Goal: Transaction & Acquisition: Book appointment/travel/reservation

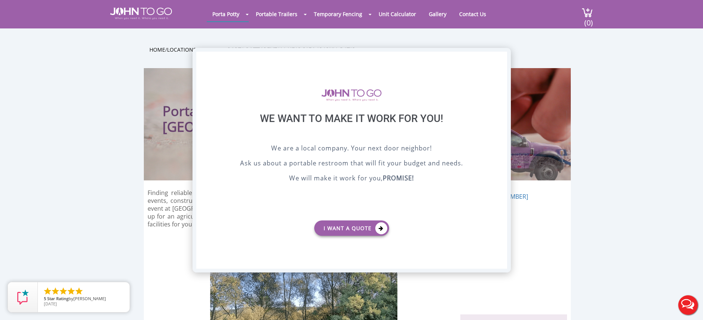
click at [501, 60] on div "X" at bounding box center [501, 58] width 12 height 13
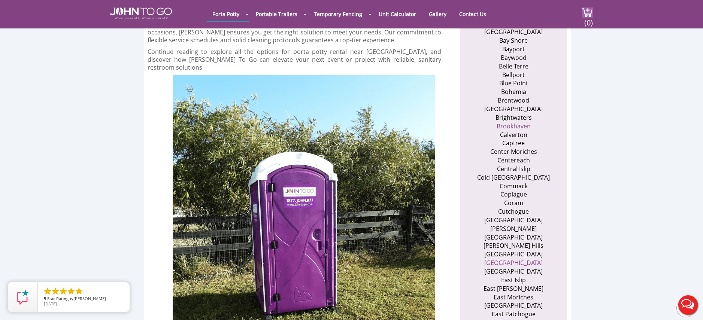
scroll to position [337, 0]
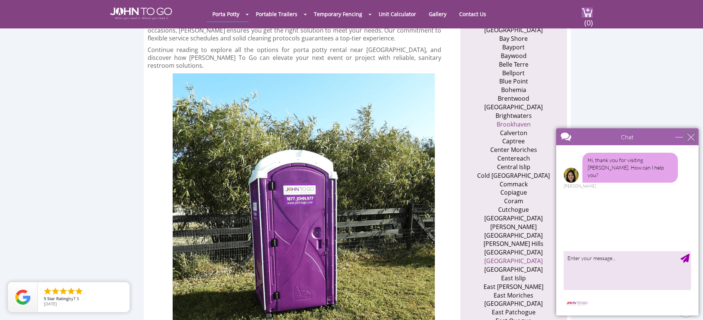
click at [691, 136] on div "close" at bounding box center [690, 136] width 7 height 7
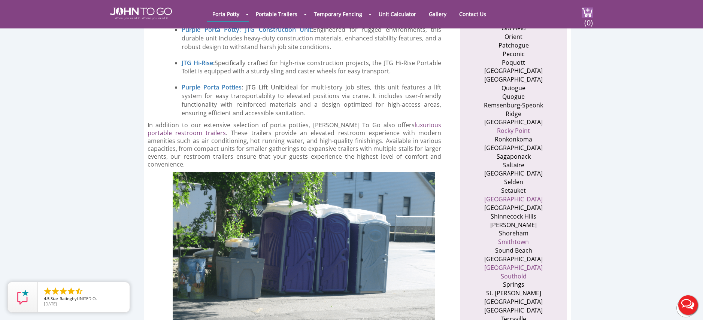
scroll to position [1198, 0]
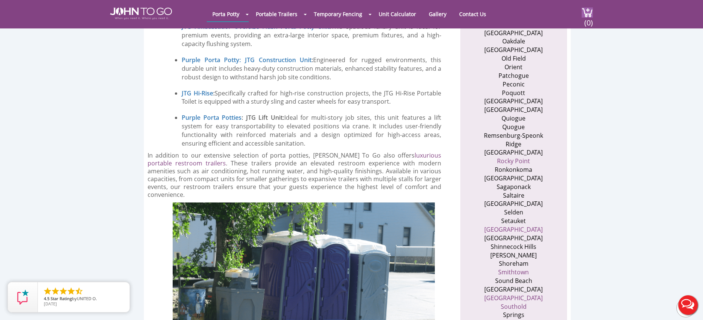
click at [519, 148] on li "[GEOGRAPHIC_DATA]" at bounding box center [513, 152] width 73 height 9
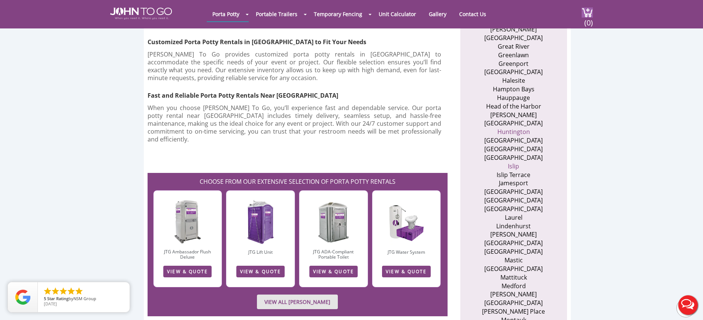
scroll to position [749, 0]
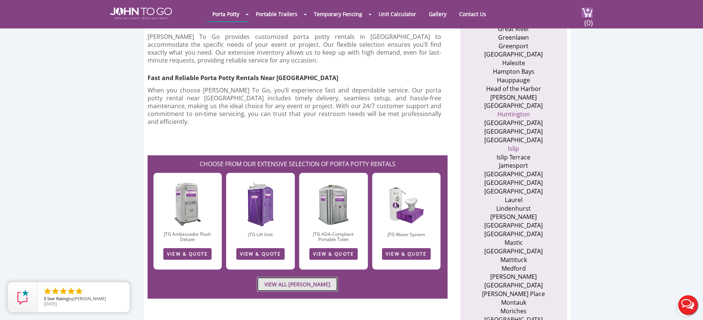
click at [328, 277] on link "VIEW ALL [PERSON_NAME]" at bounding box center [297, 284] width 81 height 15
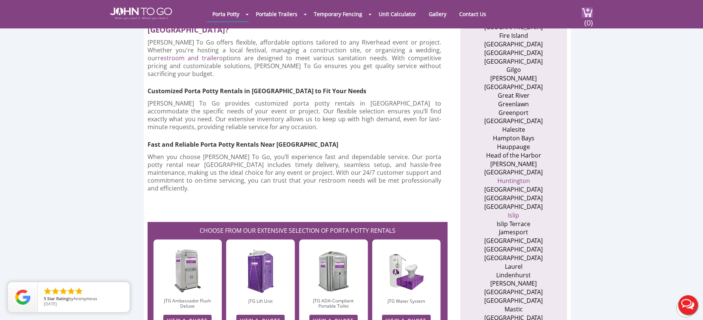
scroll to position [487, 0]
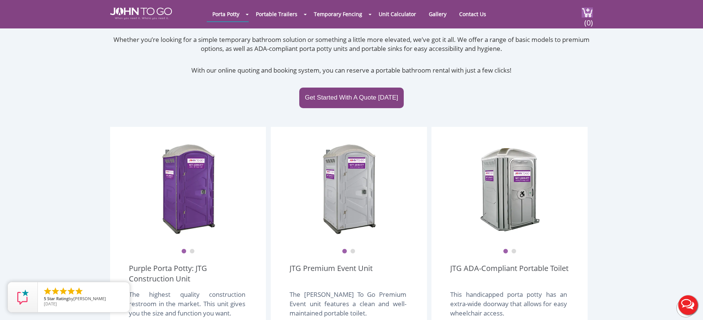
scroll to position [112, 0]
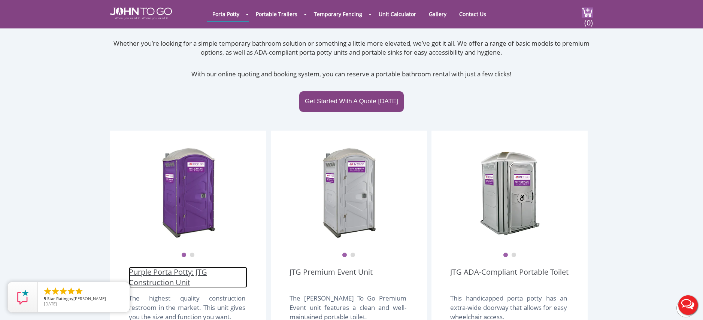
click at [172, 267] on link "Purple Porta Potty: JTG Construction Unit" at bounding box center [188, 277] width 118 height 21
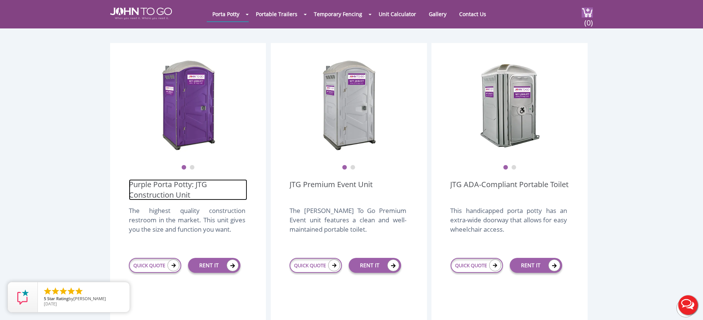
scroll to position [262, 0]
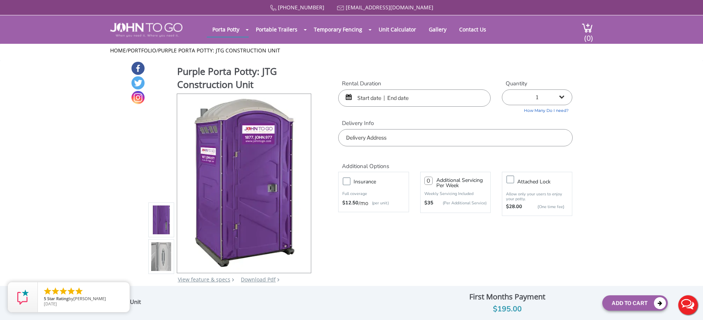
click at [377, 101] on input "text" at bounding box center [414, 98] width 152 height 17
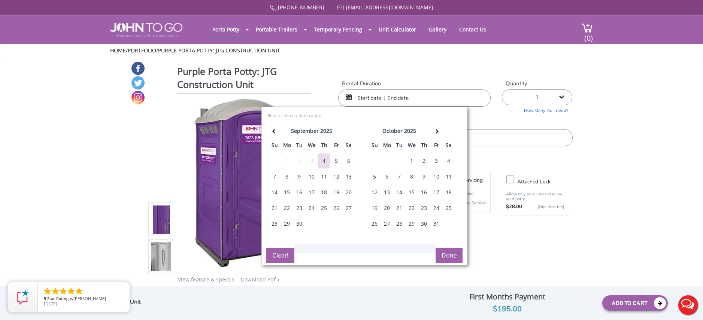
click at [292, 176] on div "8" at bounding box center [287, 176] width 12 height 15
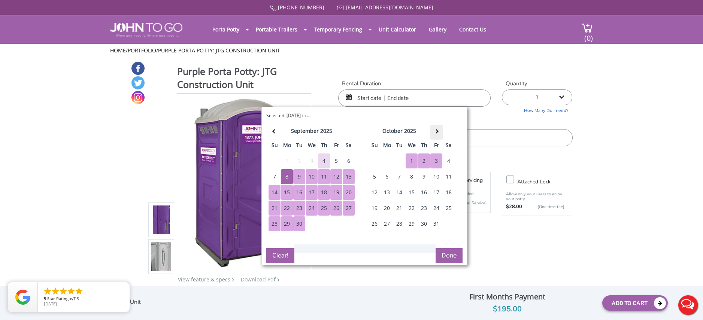
click at [436, 133] on span at bounding box center [436, 131] width 4 height 4
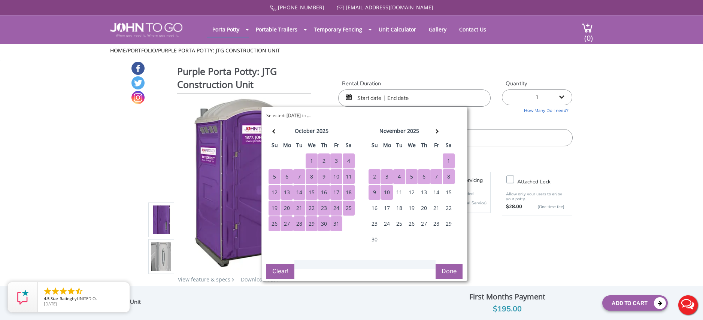
click at [387, 194] on div "10" at bounding box center [387, 192] width 12 height 15
type input "09/08/2025 to 11/10/2025"
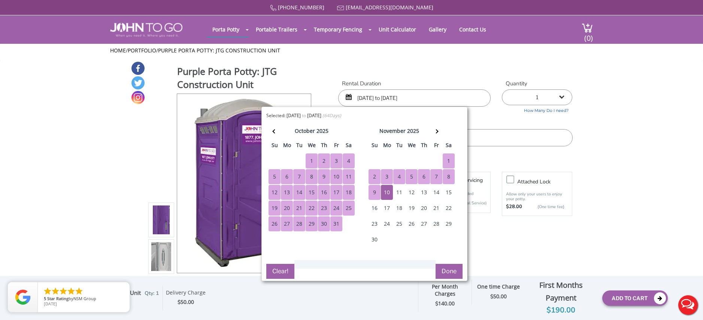
click at [455, 270] on button "Done" at bounding box center [449, 271] width 27 height 15
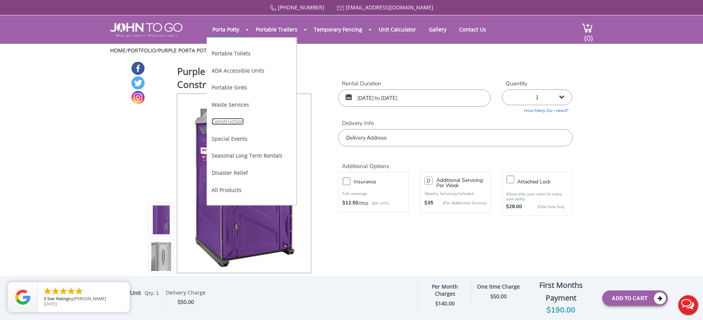
click at [235, 121] on link "Construction" at bounding box center [228, 121] width 32 height 7
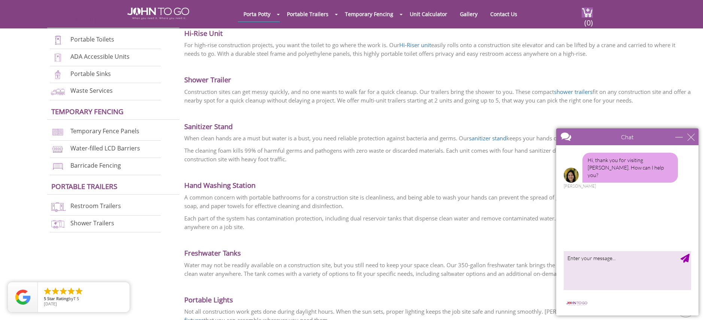
scroll to position [375, 0]
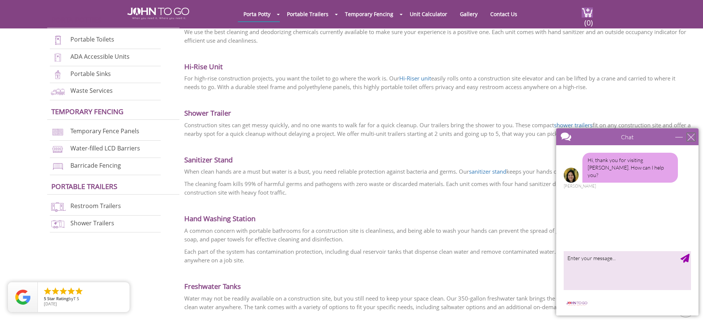
click at [690, 135] on div "close" at bounding box center [690, 136] width 7 height 7
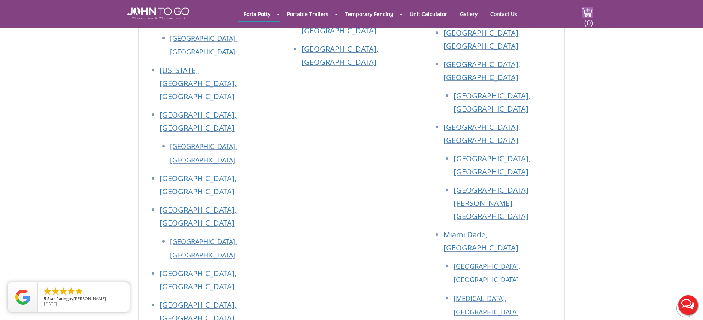
scroll to position [1648, 0]
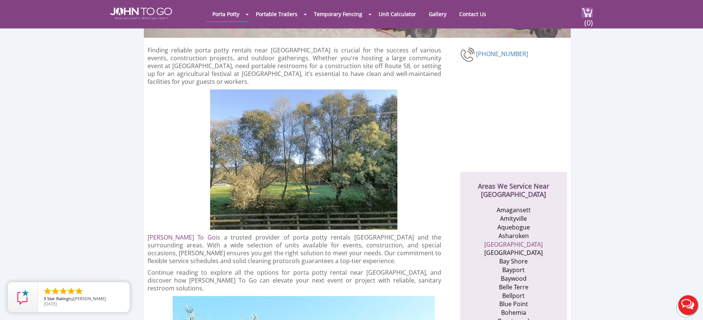
scroll to position [112, 0]
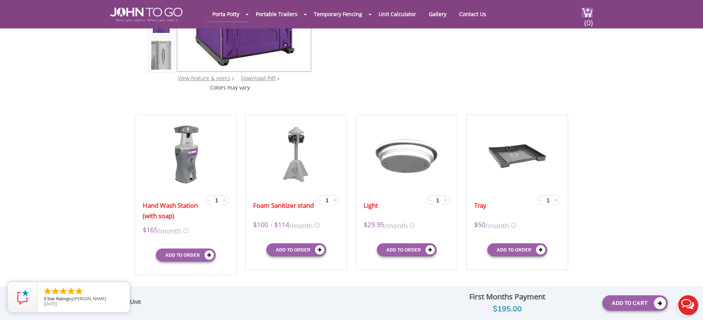
scroll to position [225, 0]
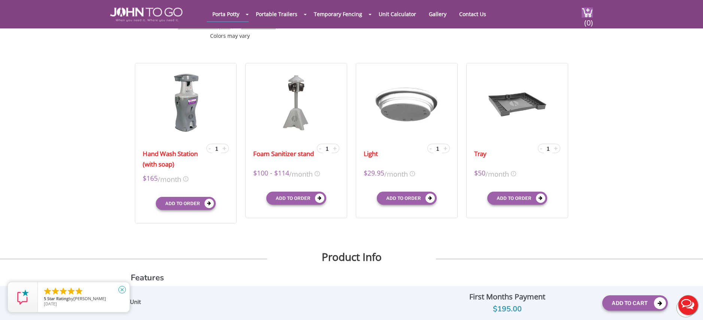
click at [125, 289] on icon "close" at bounding box center [121, 289] width 7 height 7
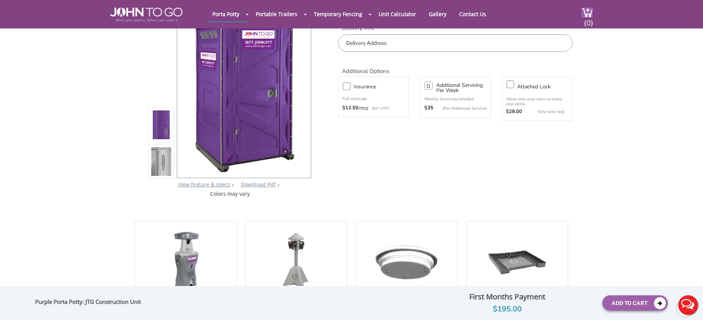
scroll to position [37, 0]
